Goal: Navigation & Orientation: Find specific page/section

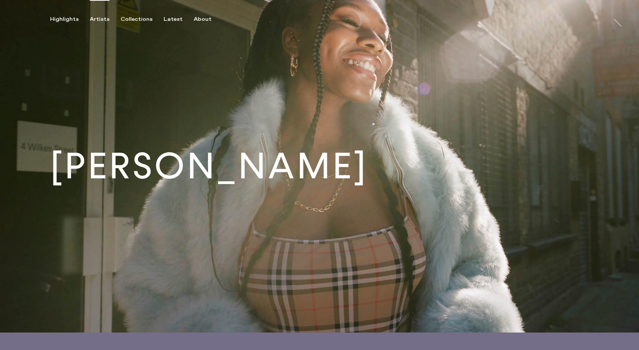
click at [92, 19] on div "Artists" at bounding box center [100, 19] width 20 height 7
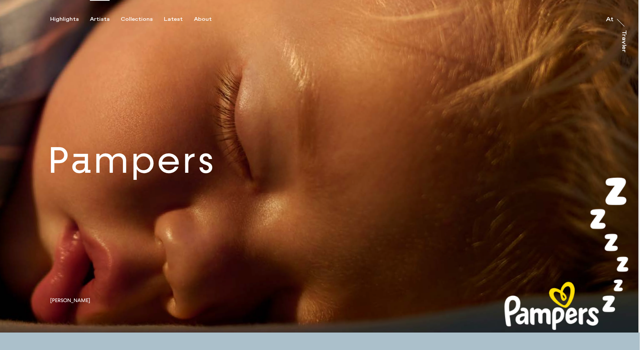
click at [101, 19] on div "Artists" at bounding box center [100, 19] width 20 height 7
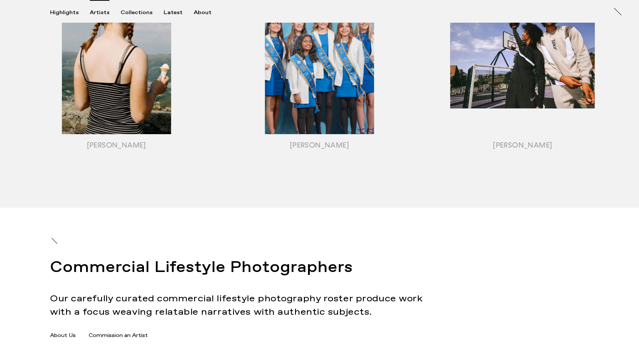
scroll to position [881, 0]
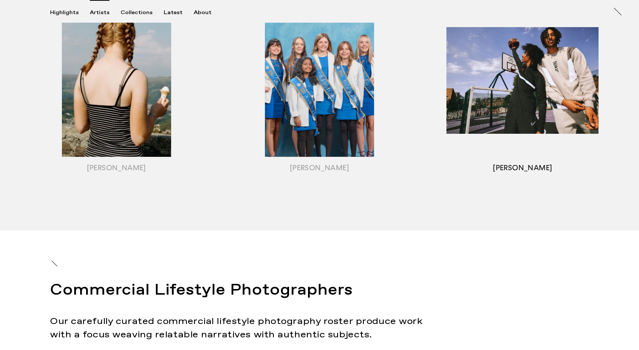
click at [483, 107] on div "button" at bounding box center [522, 90] width 203 height 232
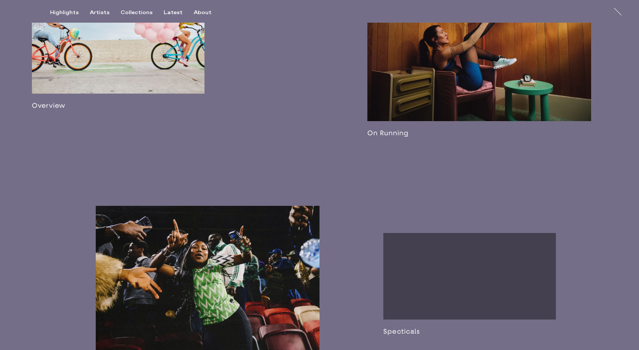
scroll to position [594, 0]
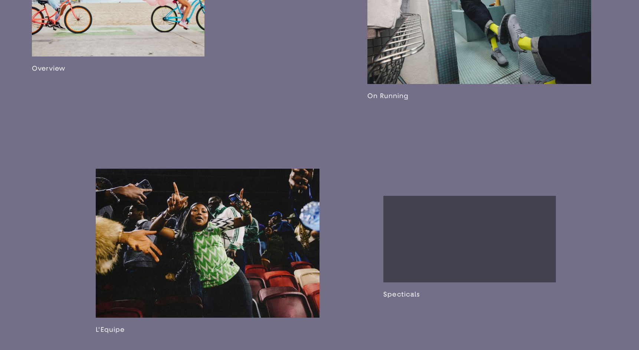
click at [407, 263] on link at bounding box center [470, 247] width 173 height 102
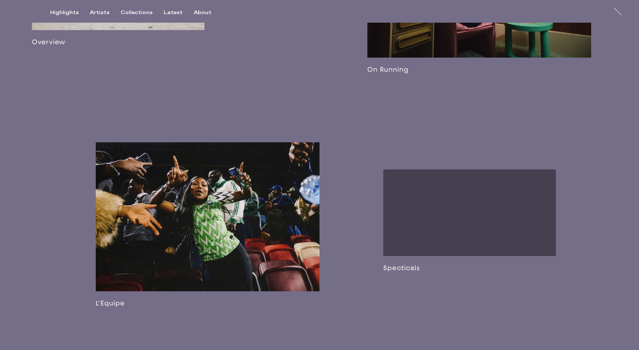
scroll to position [660, 0]
